Goal: Information Seeking & Learning: Learn about a topic

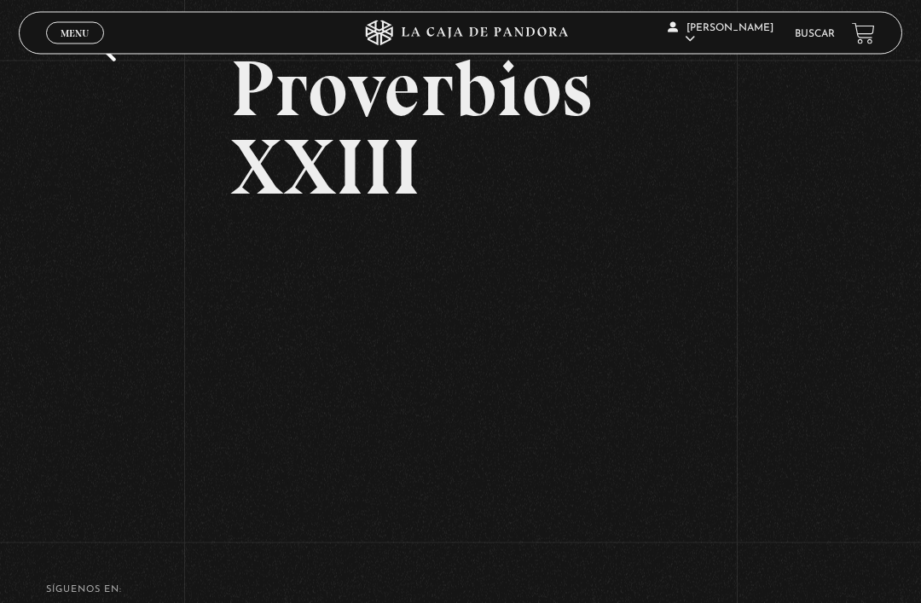
scroll to position [82, 0]
click at [817, 262] on div "Volver Proverbios XXIII" at bounding box center [460, 252] width 921 height 547
click at [72, 34] on span "Menu" at bounding box center [75, 33] width 28 height 10
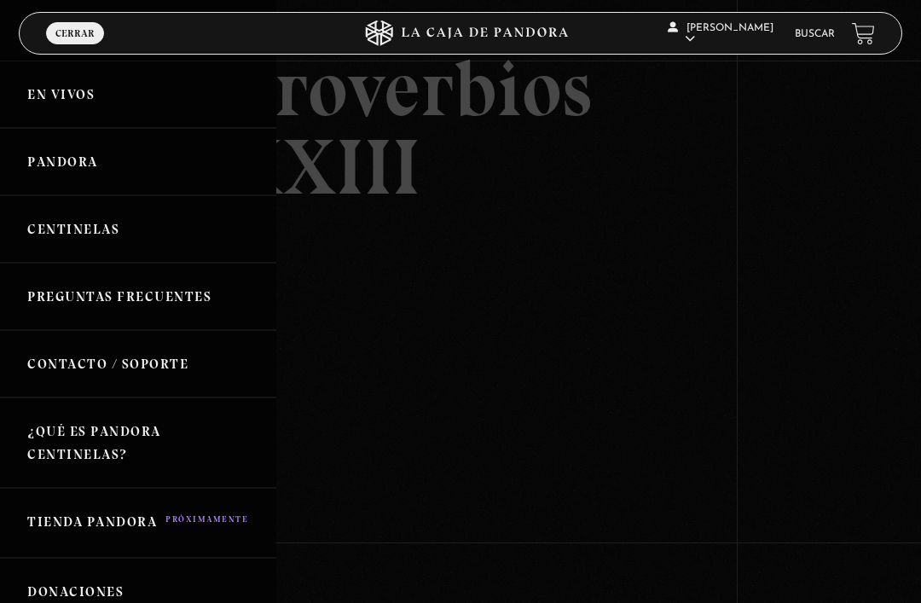
click at [52, 161] on link "Pandora" at bounding box center [138, 161] width 276 height 67
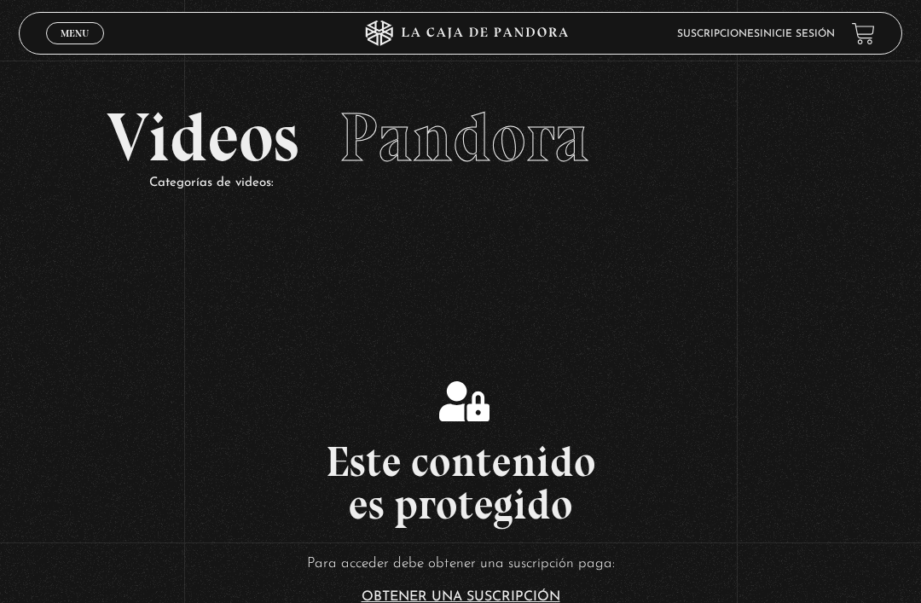
click at [64, 38] on span "Menu" at bounding box center [75, 33] width 28 height 10
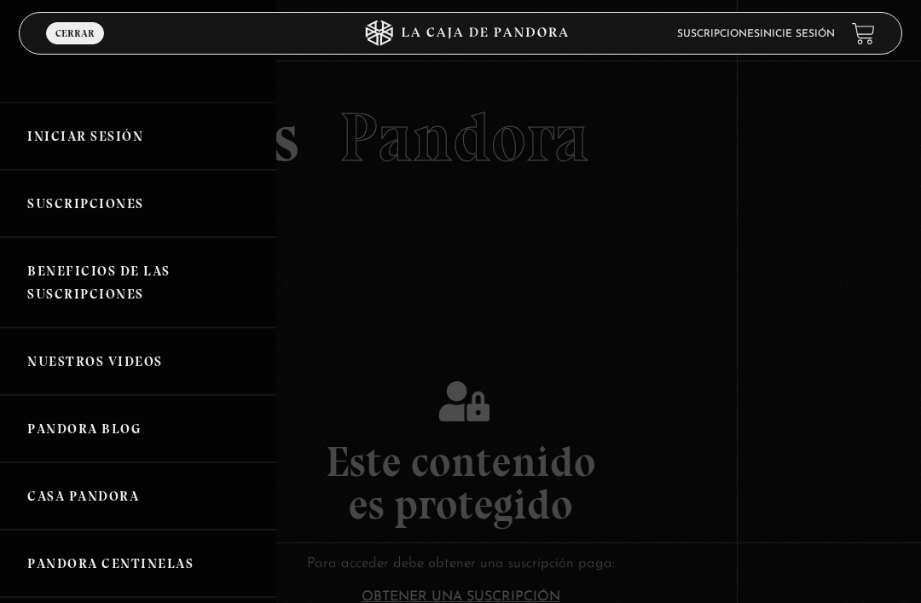
click at [55, 130] on link "Iniciar Sesión" at bounding box center [138, 135] width 276 height 67
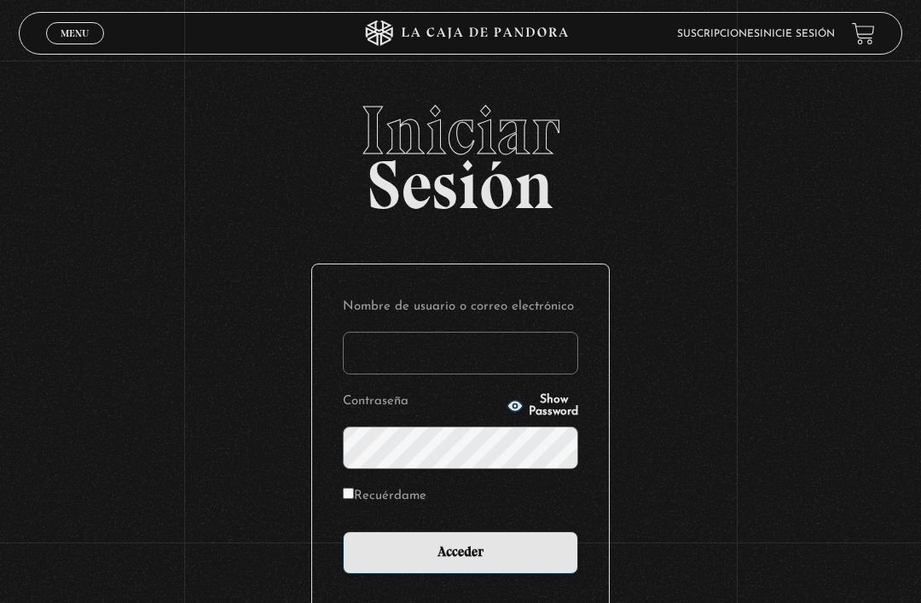
type input "anabelcastro.04@yahoo.com"
click at [460, 561] on input "Acceder" at bounding box center [460, 552] width 235 height 43
click at [532, 559] on input "Acceder" at bounding box center [460, 552] width 235 height 43
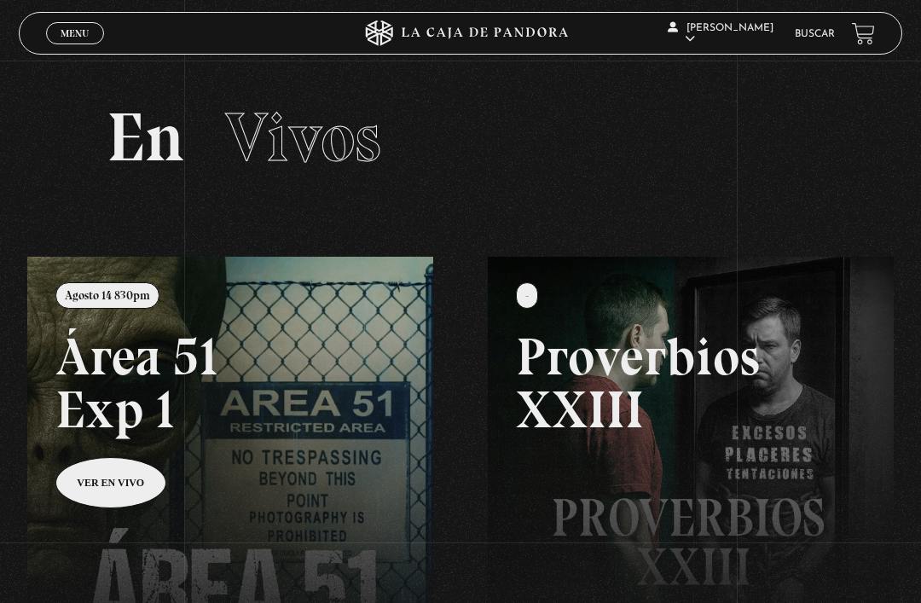
click at [74, 31] on span "Menu" at bounding box center [75, 33] width 28 height 10
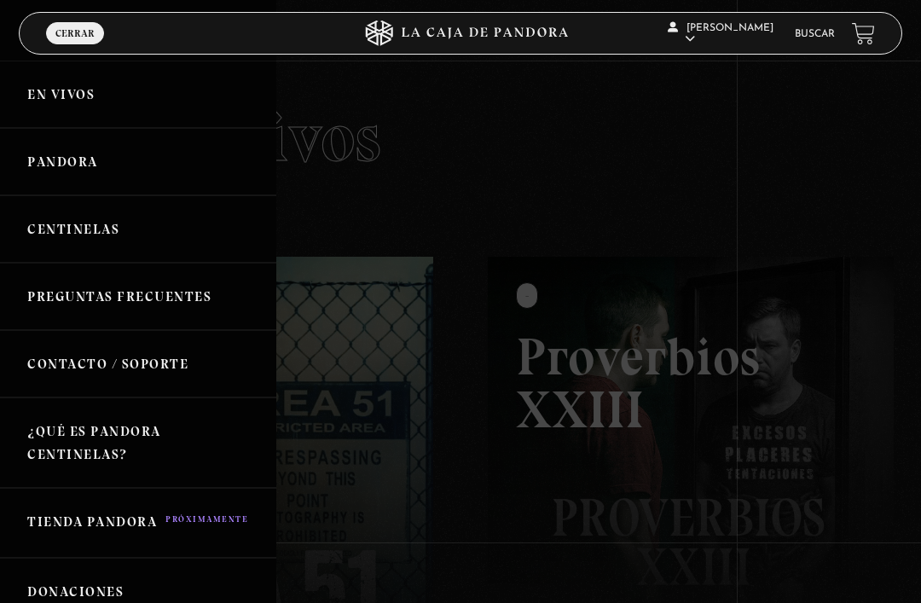
click at [38, 171] on link "Pandora" at bounding box center [138, 161] width 276 height 67
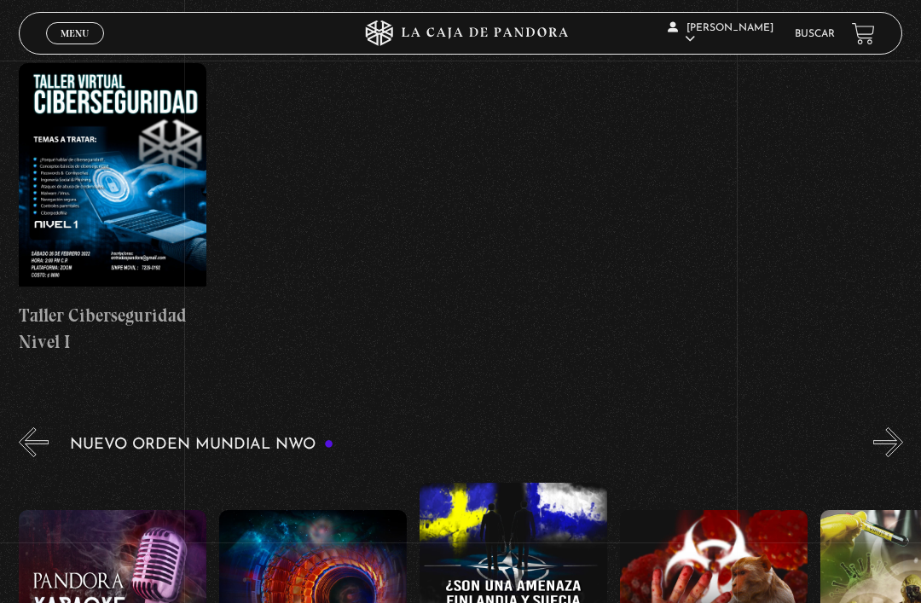
scroll to position [725, 0]
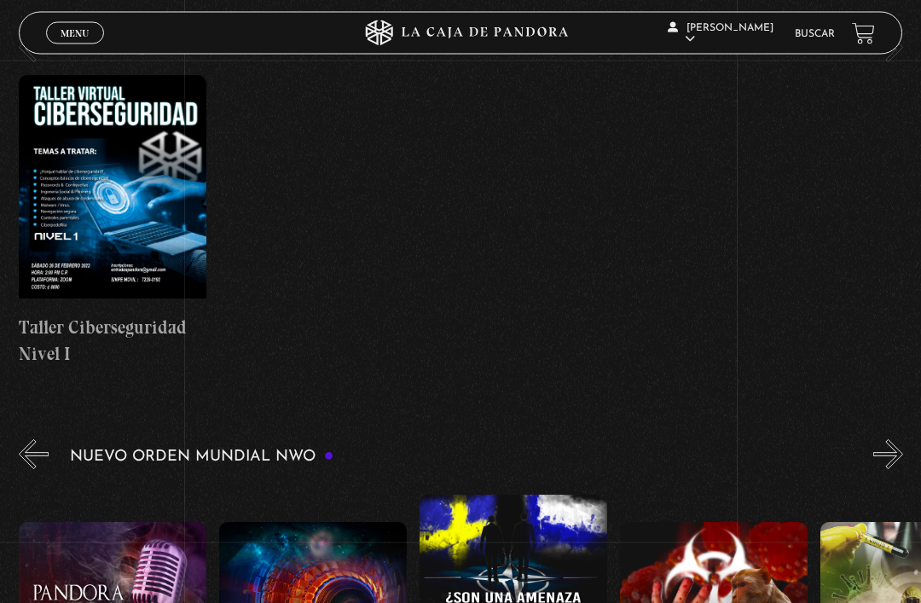
click at [814, 29] on link "Buscar" at bounding box center [815, 34] width 40 height 10
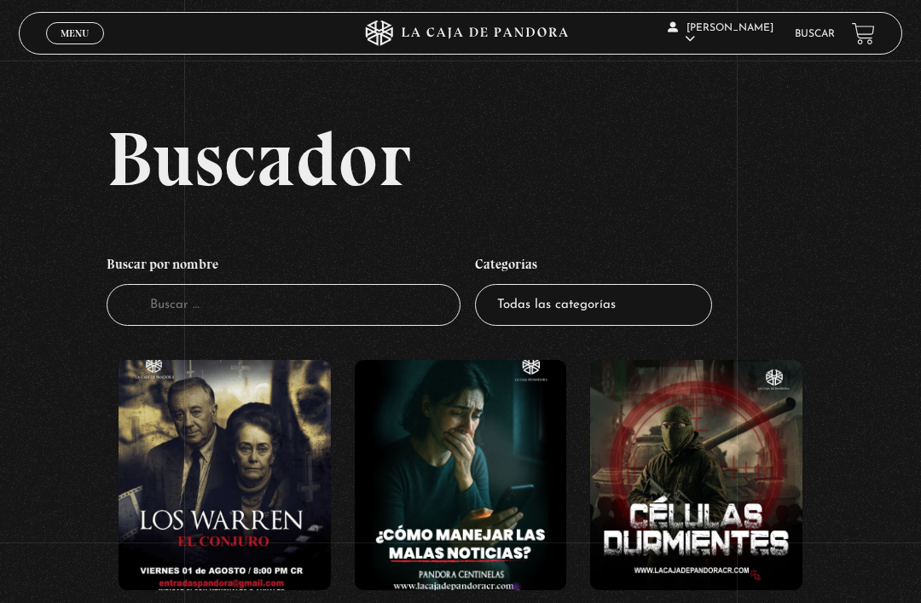
click at [378, 326] on input "Buscador" at bounding box center [284, 305] width 354 height 42
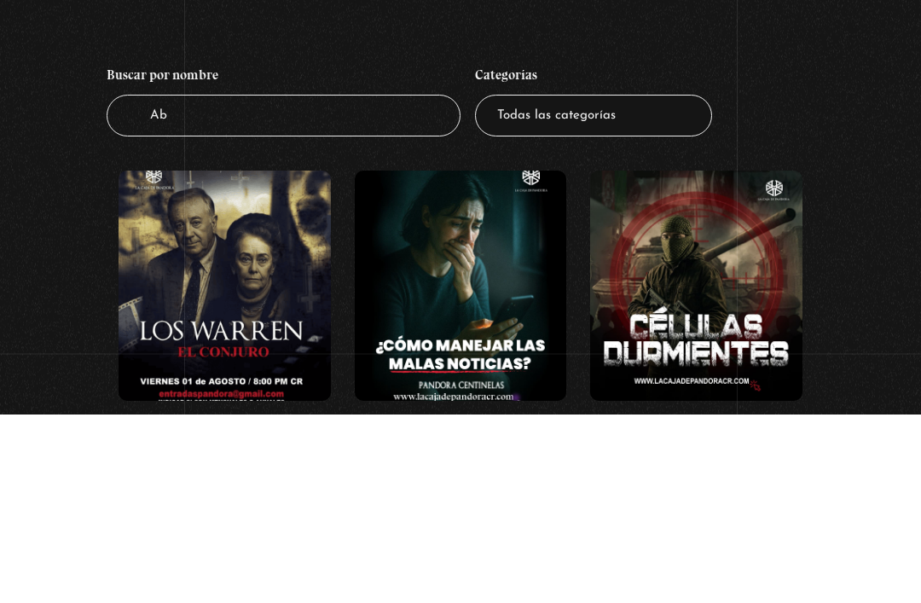
type input "Aba"
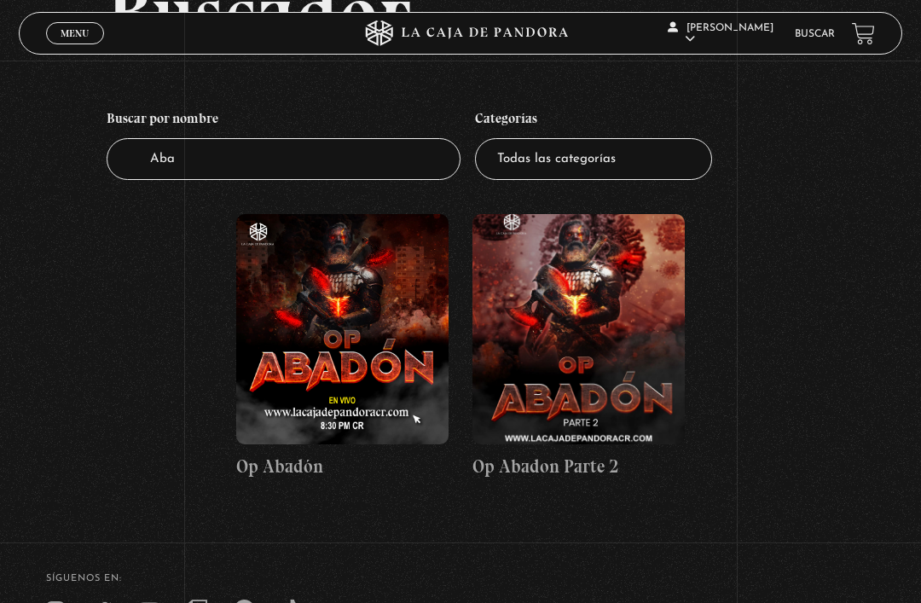
scroll to position [144, 0]
click at [383, 347] on figure at bounding box center [342, 331] width 212 height 230
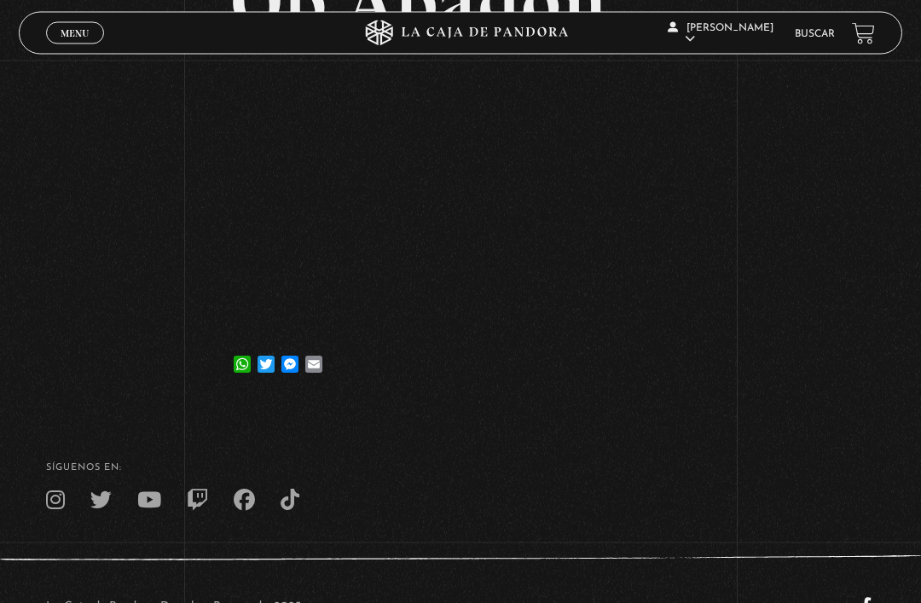
scroll to position [95, 0]
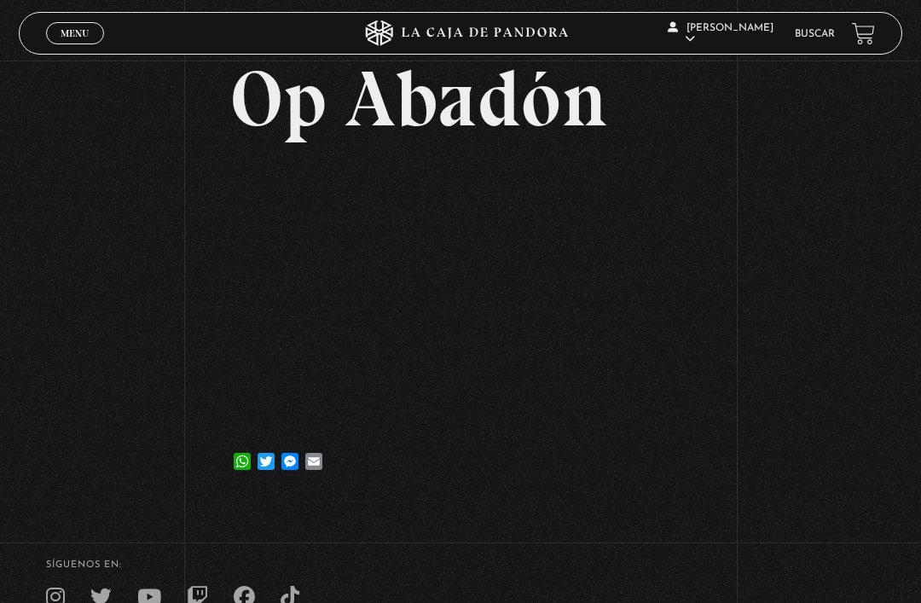
click at [766, 300] on div "Volver [DATE] Op Abadón WhatsApp Twitter Messenger Email" at bounding box center [460, 234] width 921 height 536
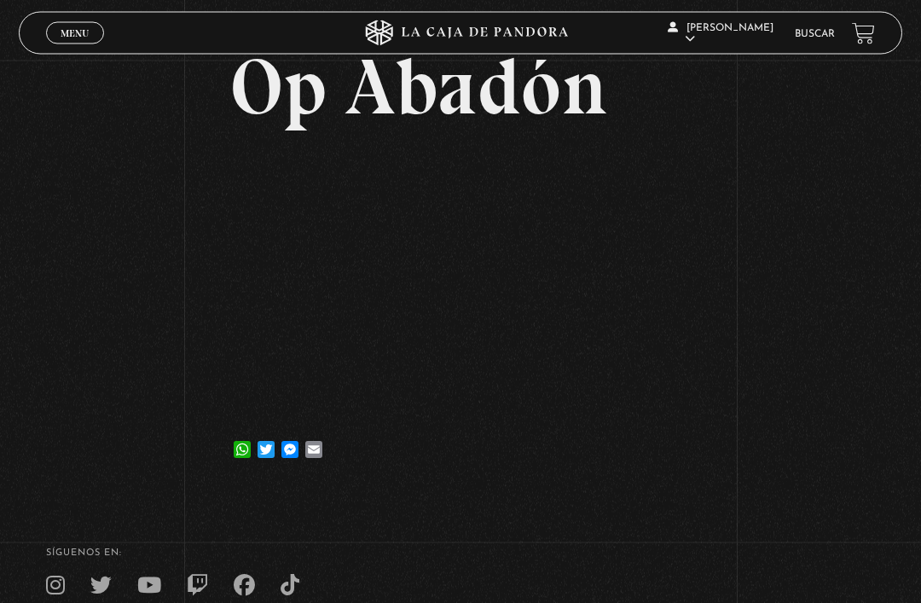
scroll to position [107, 0]
click at [64, 36] on span "Menu" at bounding box center [75, 33] width 28 height 10
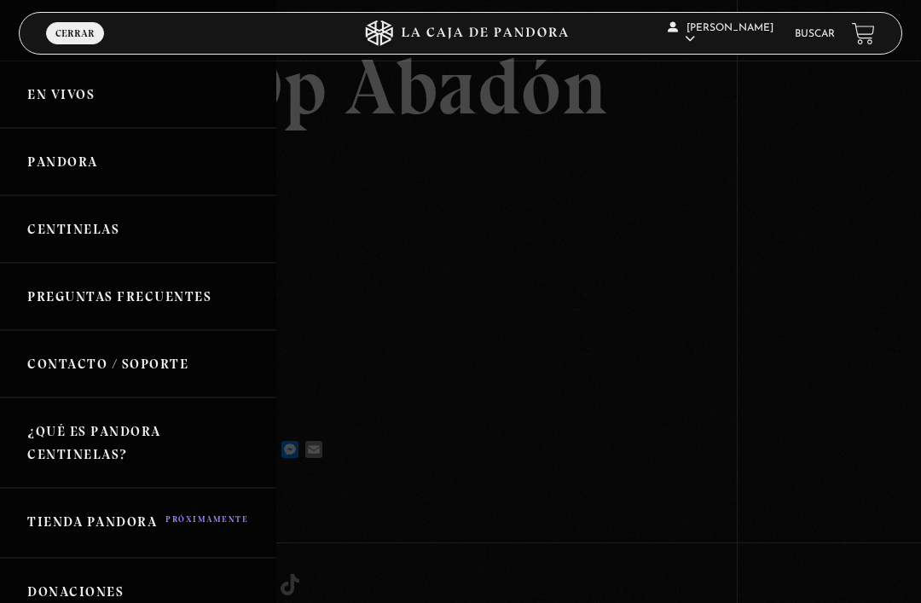
click at [53, 162] on link "Pandora" at bounding box center [138, 161] width 276 height 67
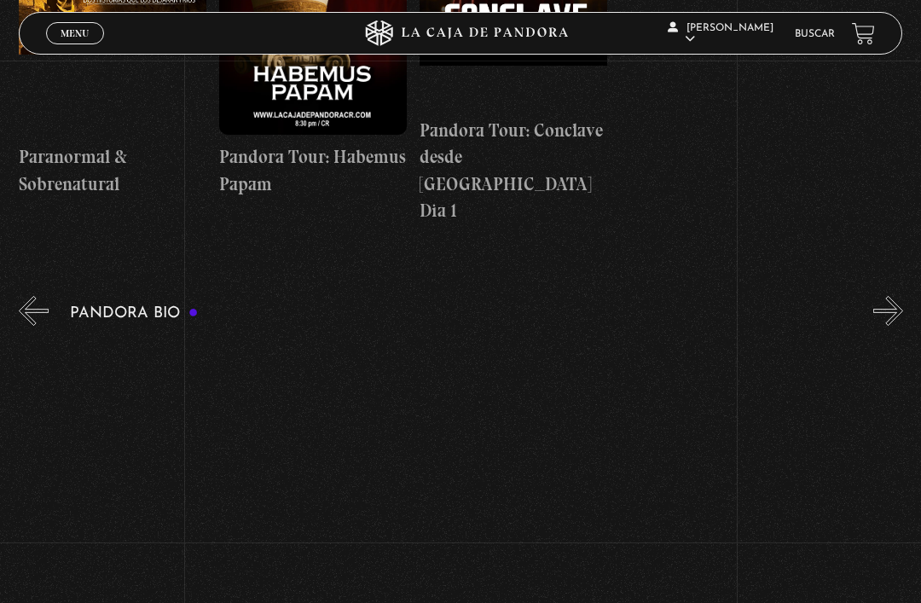
scroll to position [0, 2256]
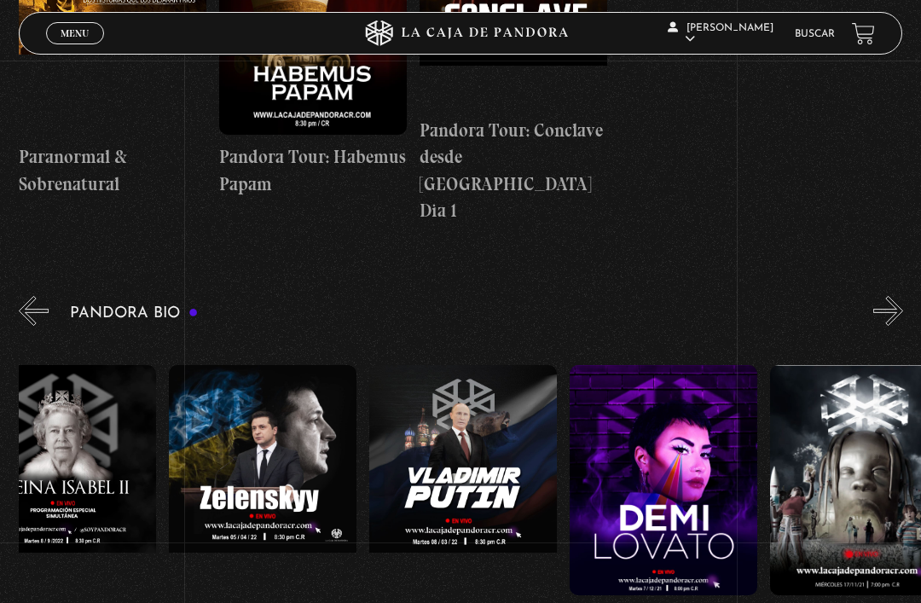
click at [674, 376] on figure at bounding box center [664, 480] width 188 height 230
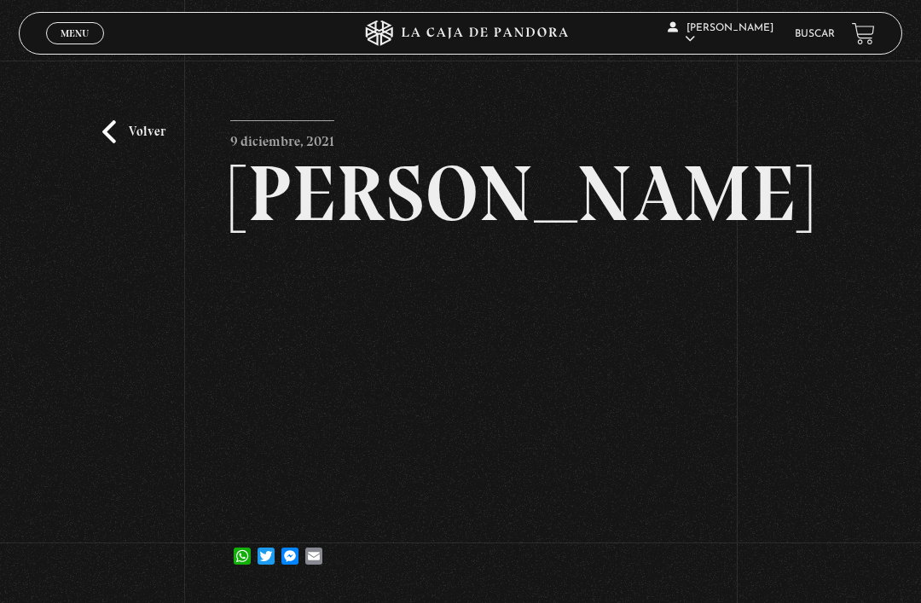
click at [119, 143] on link "Volver" at bounding box center [133, 131] width 63 height 23
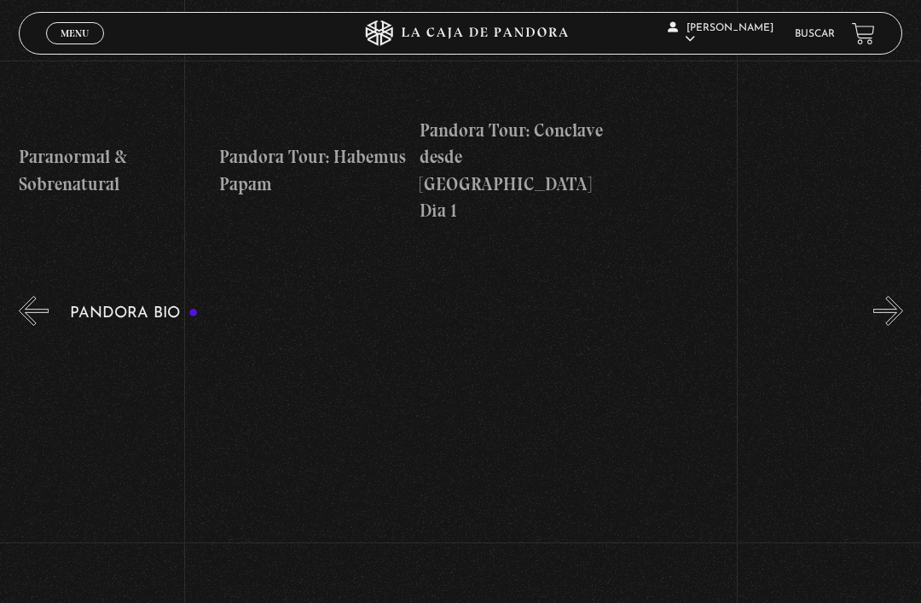
scroll to position [0, 2379]
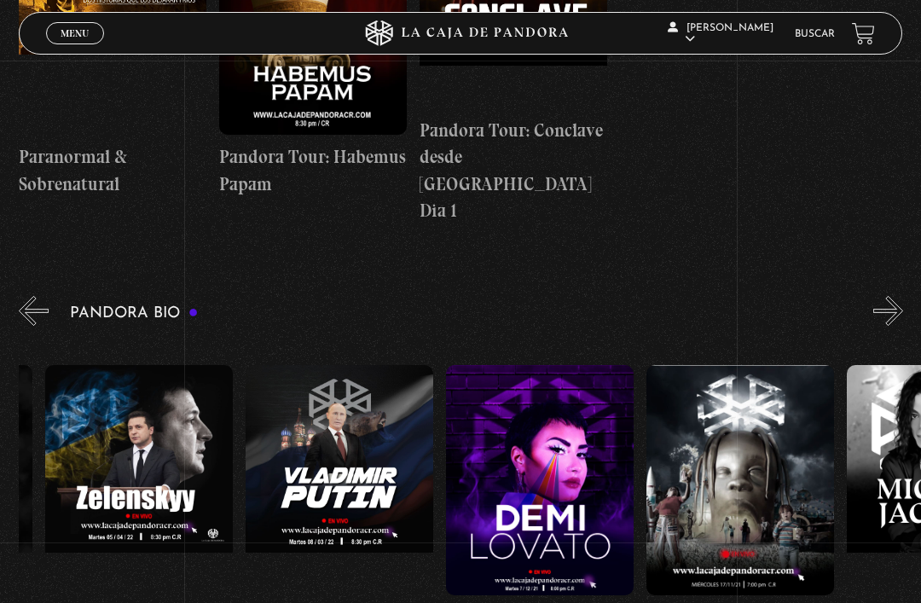
click at [547, 416] on figure at bounding box center [540, 480] width 188 height 230
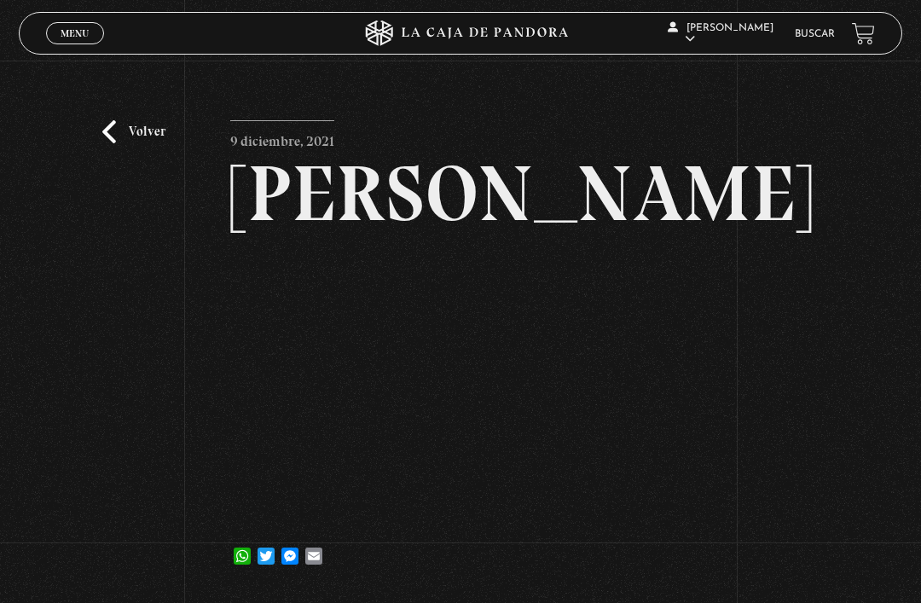
click at [215, 445] on div "Volver [DATE] [PERSON_NAME] WhatsApp Twitter Messenger Email" at bounding box center [460, 329] width 921 height 536
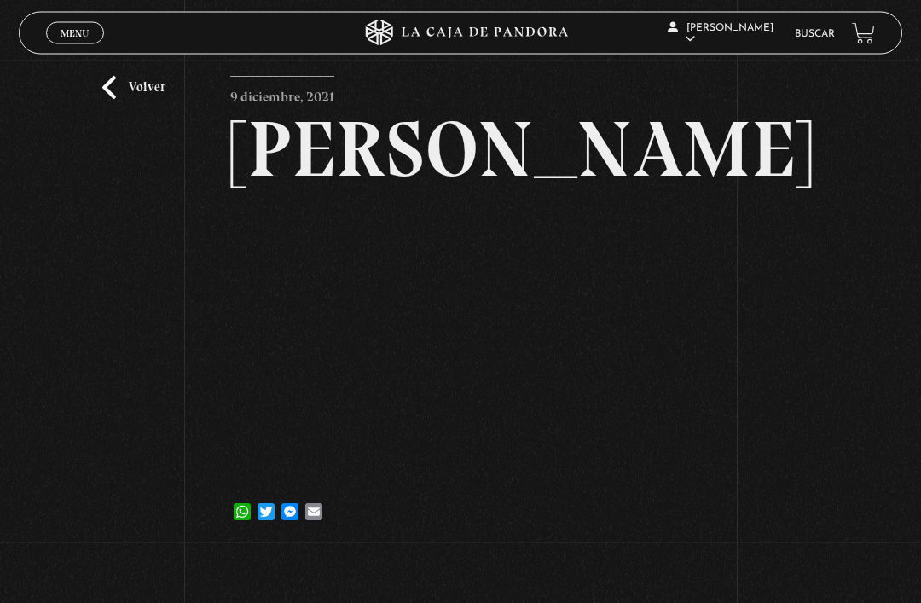
scroll to position [44, 0]
